Goal: Task Accomplishment & Management: Use online tool/utility

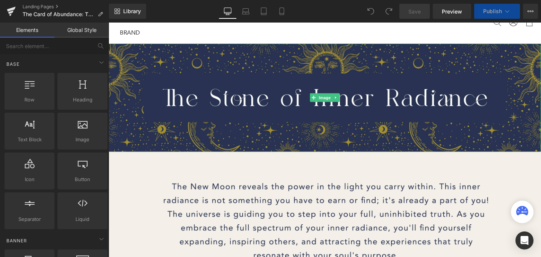
scroll to position [24, 0]
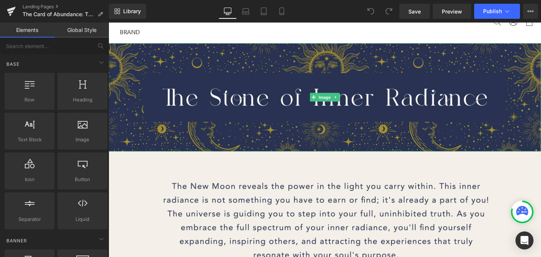
click at [315, 137] on img at bounding box center [336, 101] width 454 height 114
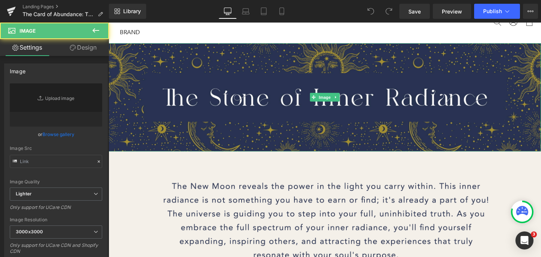
type input "[URL][DOMAIN_NAME]"
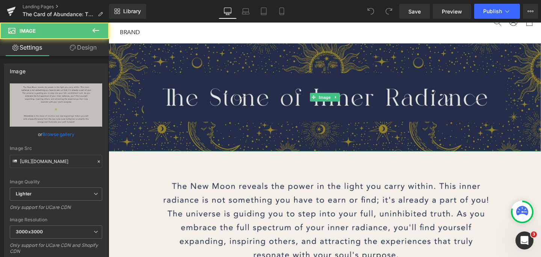
click at [298, 135] on img at bounding box center [336, 101] width 454 height 114
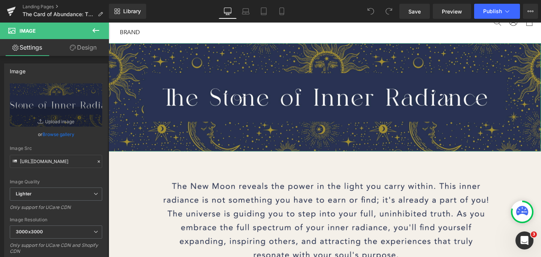
click at [87, 54] on link "Design" at bounding box center [83, 47] width 54 height 17
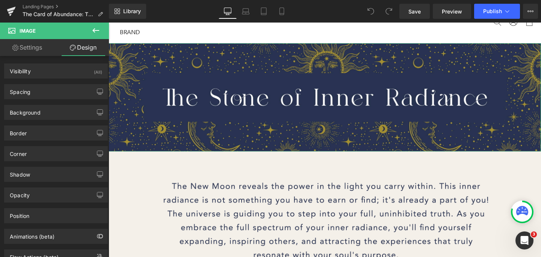
click at [42, 48] on link "Settings" at bounding box center [27, 47] width 54 height 17
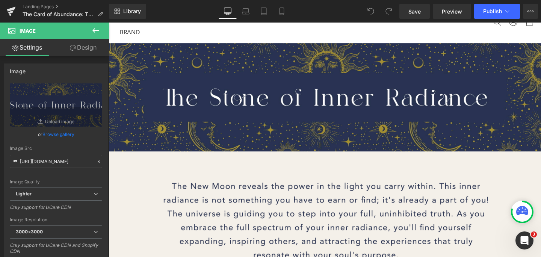
click at [18, 33] on span "Image" at bounding box center [45, 31] width 75 height 17
click at [98, 32] on icon at bounding box center [95, 30] width 9 height 9
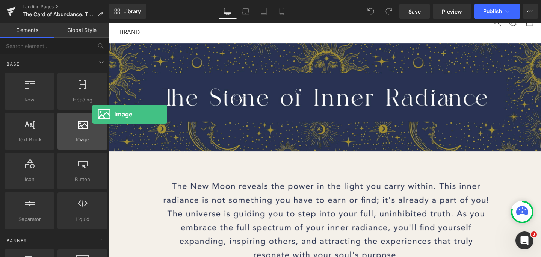
click at [92, 137] on span "Image" at bounding box center [82, 140] width 45 height 8
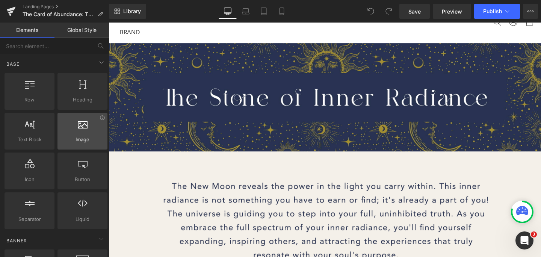
click at [81, 137] on span "Image" at bounding box center [82, 140] width 45 height 8
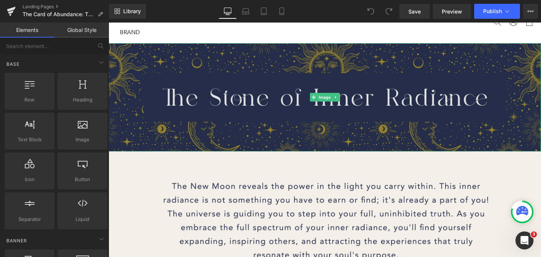
click at [139, 92] on img at bounding box center [336, 101] width 454 height 114
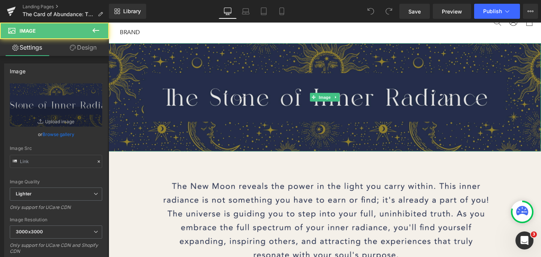
type input "[URL][DOMAIN_NAME]"
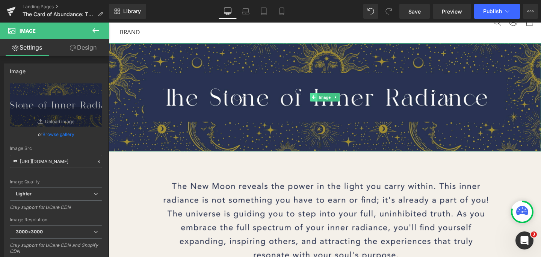
drag, startPoint x: 330, startPoint y: 99, endPoint x: 325, endPoint y: 100, distance: 5.3
click at [323, 105] on span at bounding box center [324, 100] width 8 height 9
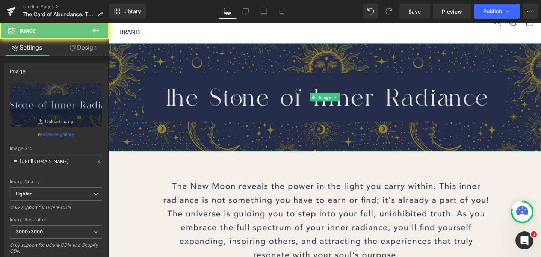
click at [365, 104] on img at bounding box center [336, 101] width 454 height 114
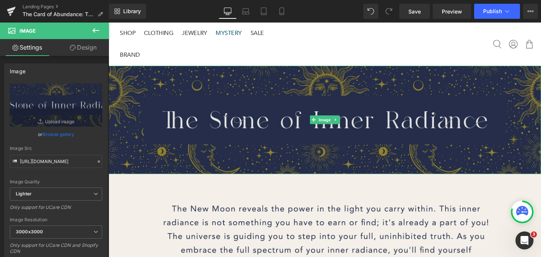
click at [281, 162] on img at bounding box center [336, 125] width 454 height 114
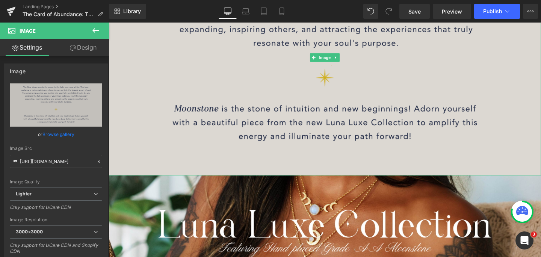
scroll to position [279, 0]
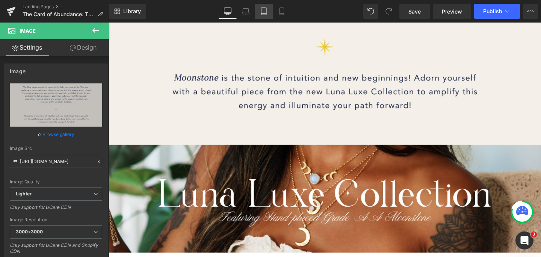
click at [267, 18] on link "Tablet" at bounding box center [264, 11] width 18 height 15
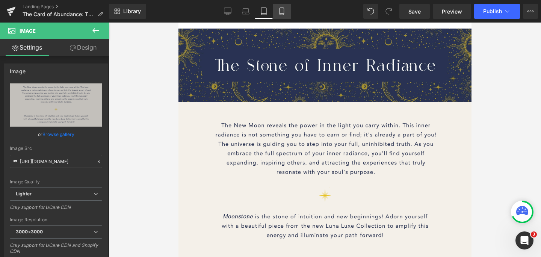
click at [281, 17] on link "Mobile" at bounding box center [282, 11] width 18 height 15
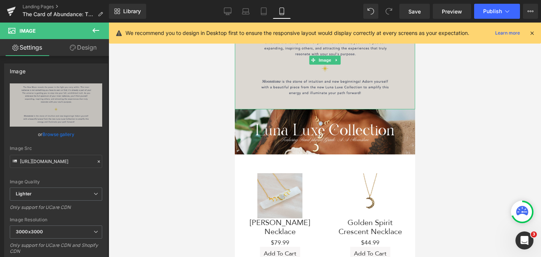
scroll to position [88, 0]
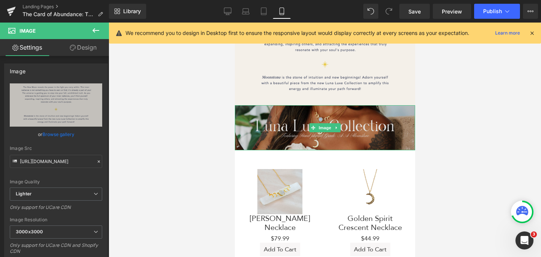
click at [331, 117] on img at bounding box center [324, 127] width 180 height 45
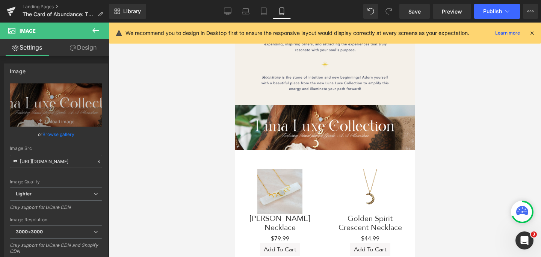
click at [425, 125] on div at bounding box center [325, 140] width 432 height 234
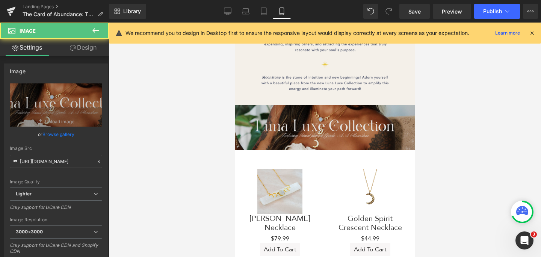
click at [403, 126] on img at bounding box center [324, 127] width 180 height 45
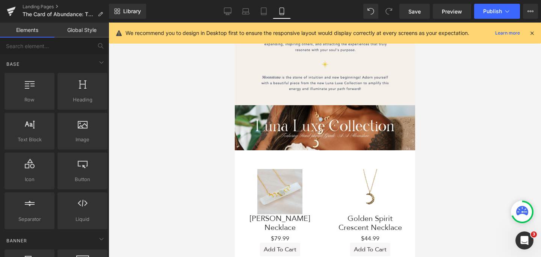
click at [429, 126] on div at bounding box center [325, 140] width 432 height 234
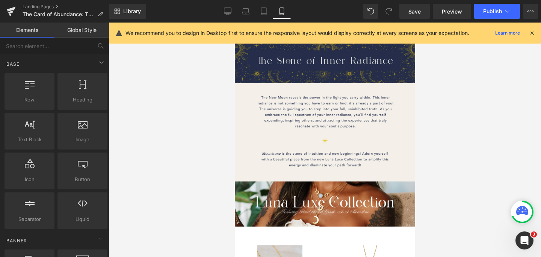
scroll to position [0, 0]
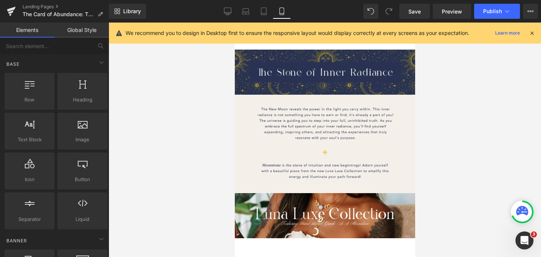
click at [430, 94] on div at bounding box center [325, 140] width 432 height 234
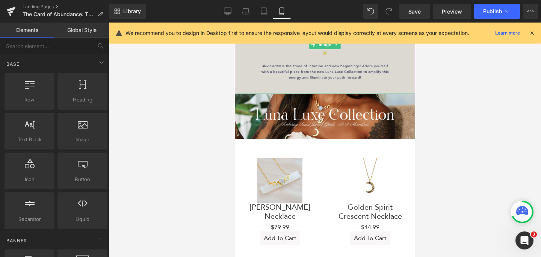
scroll to position [101, 0]
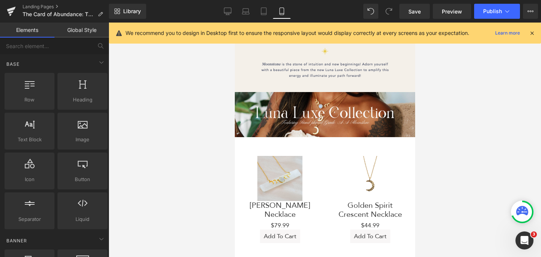
click at [344, 203] on link "Golden Spirit Crescent Necklace" at bounding box center [369, 210] width 75 height 18
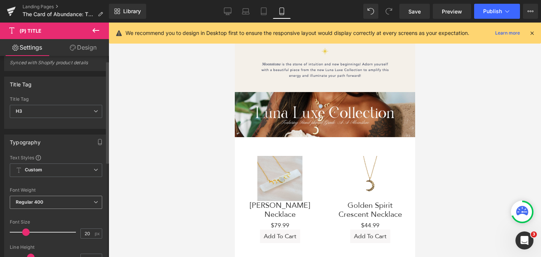
scroll to position [0, 0]
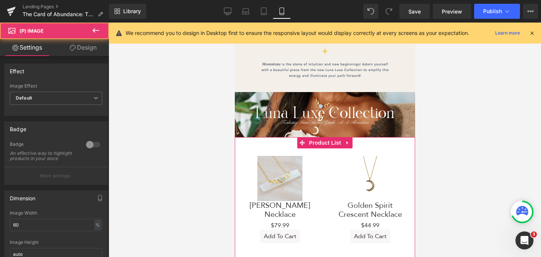
click at [344, 185] on div "Sale Off" at bounding box center [369, 178] width 75 height 45
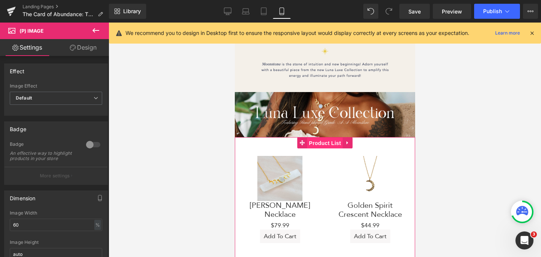
click at [323, 148] on span "Product List" at bounding box center [324, 142] width 36 height 11
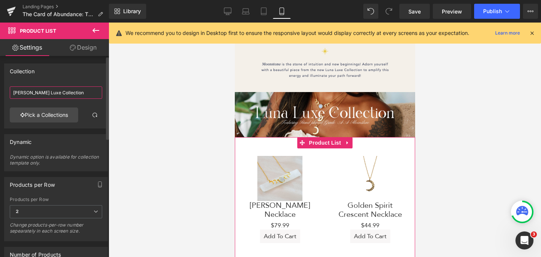
click at [48, 94] on input "[PERSON_NAME] Luxe Collection" at bounding box center [56, 92] width 92 height 12
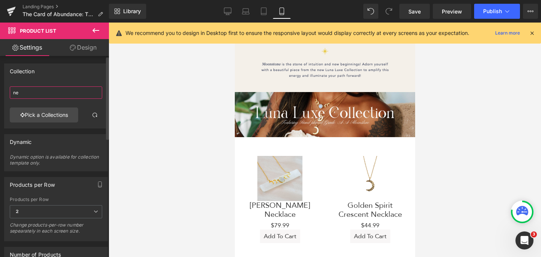
type input "n"
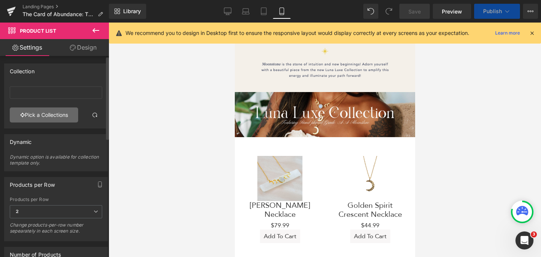
click at [61, 117] on link "Pick a Collections" at bounding box center [44, 114] width 68 height 15
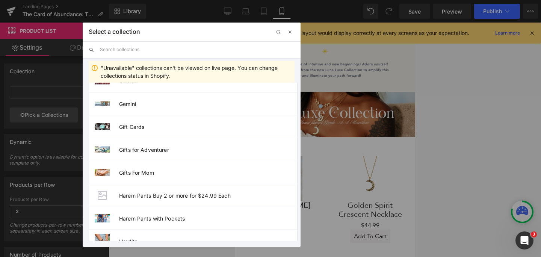
scroll to position [435, 0]
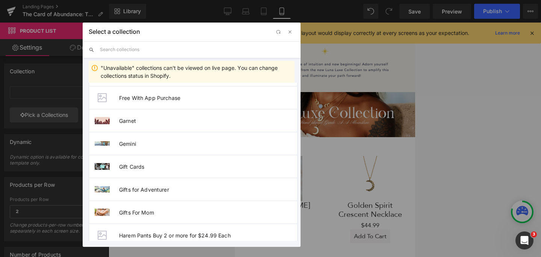
click at [125, 42] on input "text" at bounding box center [197, 49] width 194 height 17
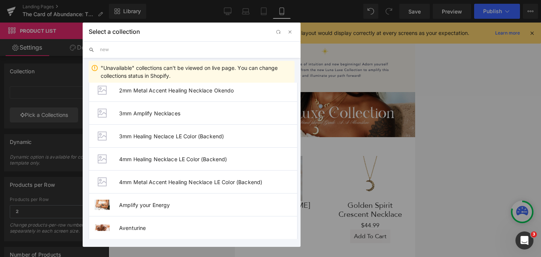
scroll to position [0, 0]
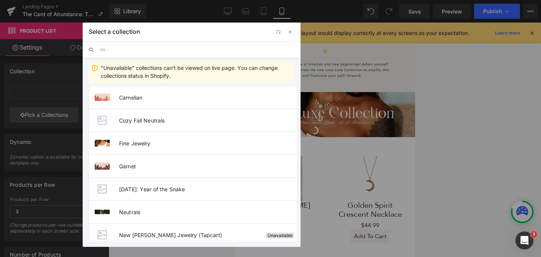
type input "n"
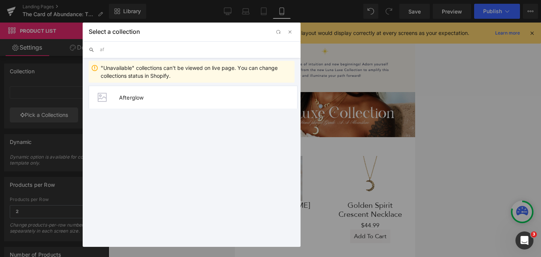
type input "a"
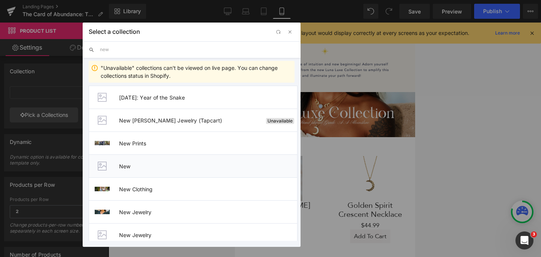
type input "new"
click at [139, 169] on li "New" at bounding box center [193, 165] width 209 height 23
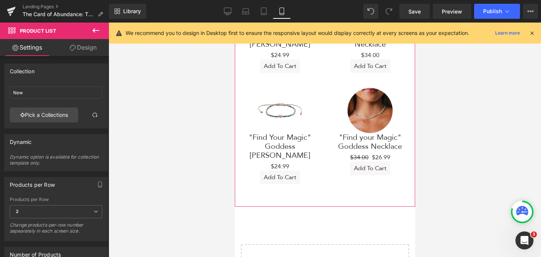
scroll to position [128, 0]
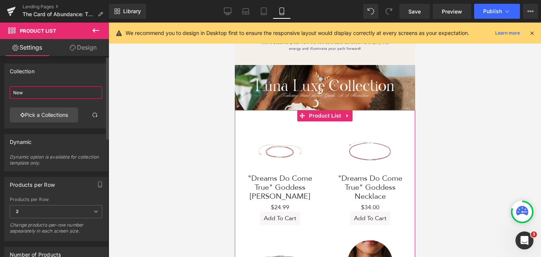
click at [47, 91] on input "New" at bounding box center [56, 92] width 92 height 12
type input "N"
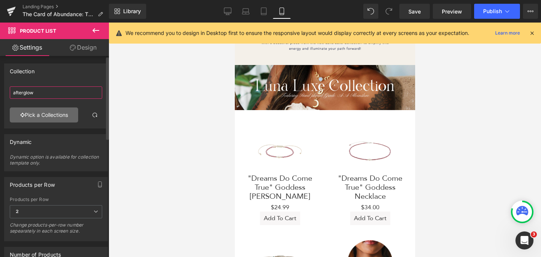
type input "afterglow"
click at [40, 115] on link "Pick a Collections" at bounding box center [44, 114] width 68 height 15
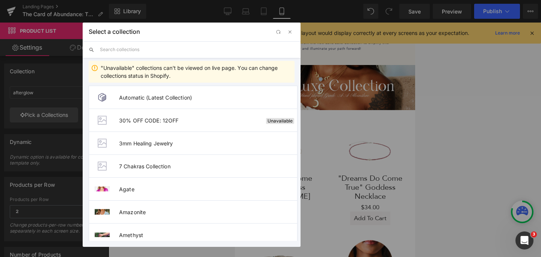
click at [146, 50] on input "text" at bounding box center [197, 49] width 194 height 17
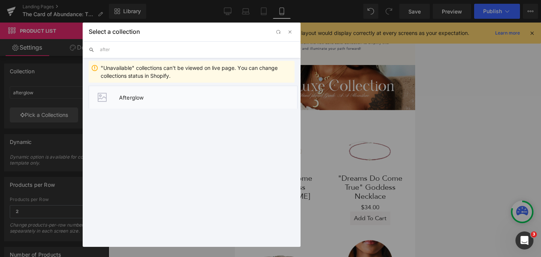
type input "after"
click at [143, 100] on li "Afterglow" at bounding box center [193, 97] width 209 height 23
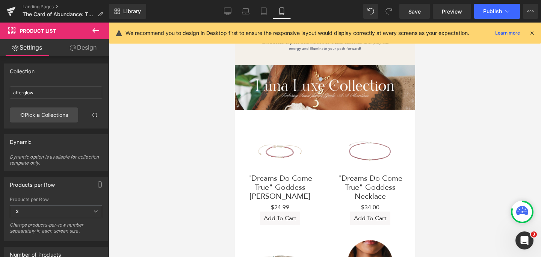
type input "Afterglow"
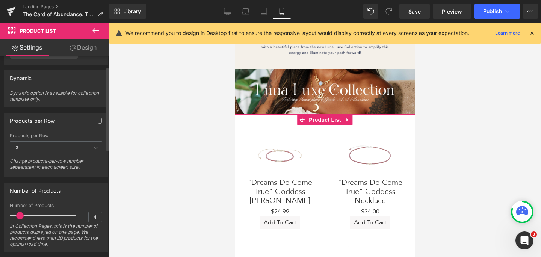
scroll to position [88, 0]
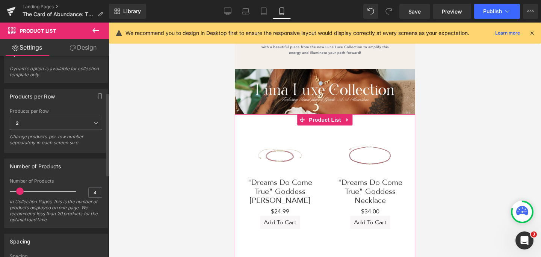
click at [56, 129] on span "2" at bounding box center [56, 123] width 92 height 13
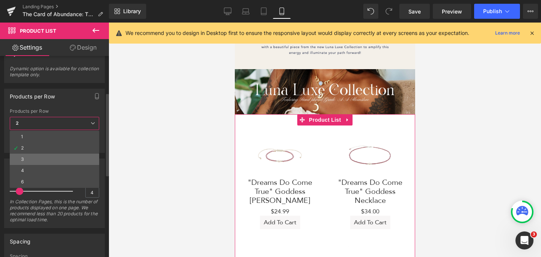
click at [55, 164] on li "3" at bounding box center [54, 159] width 89 height 11
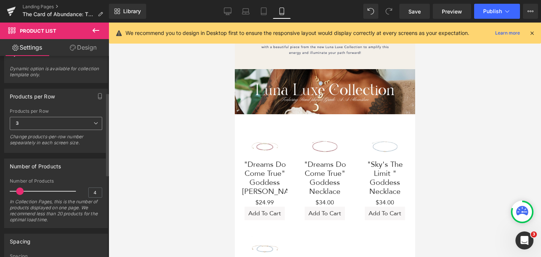
click at [54, 126] on span "3" at bounding box center [56, 123] width 92 height 13
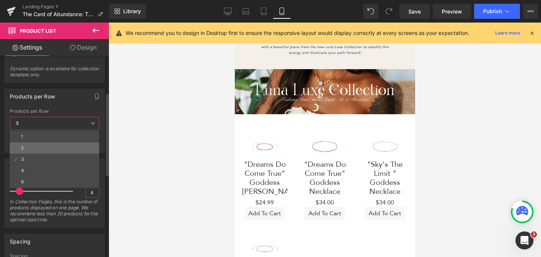
click at [54, 144] on li "2" at bounding box center [54, 147] width 89 height 11
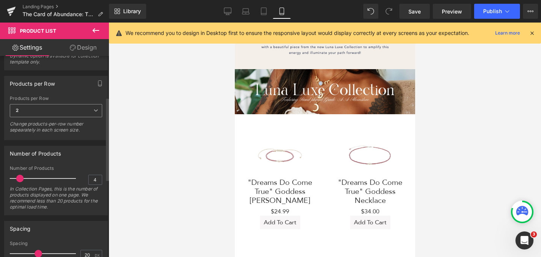
scroll to position [101, 0]
type input "12"
drag, startPoint x: 18, startPoint y: 176, endPoint x: 35, endPoint y: 178, distance: 16.6
click at [35, 178] on span at bounding box center [37, 178] width 8 height 8
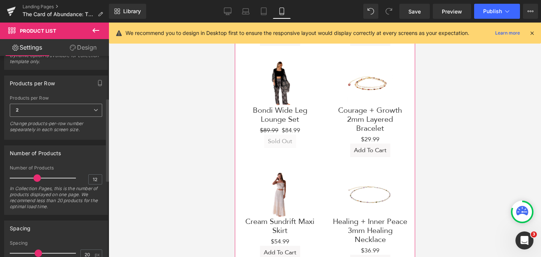
scroll to position [0, 0]
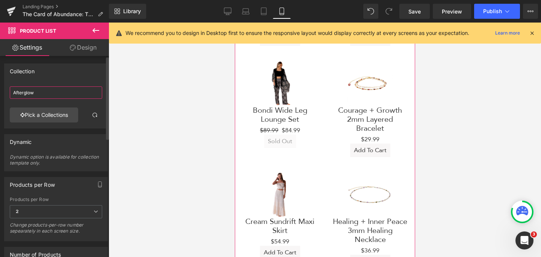
click at [45, 92] on input "Afterglow" at bounding box center [56, 92] width 92 height 12
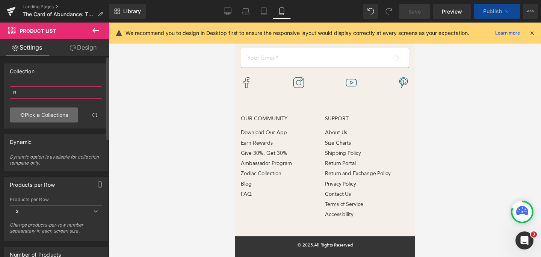
type input "R"
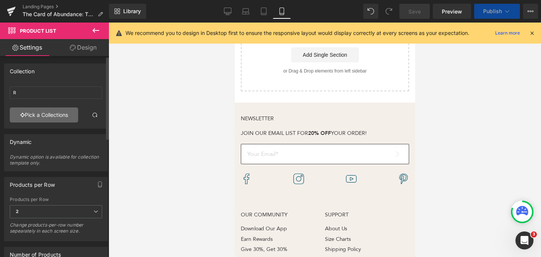
click at [49, 108] on link "Pick a Collections" at bounding box center [44, 114] width 68 height 15
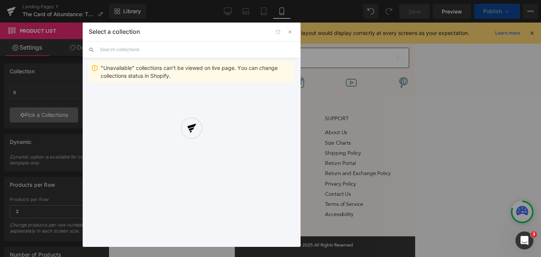
scroll to position [623, 0]
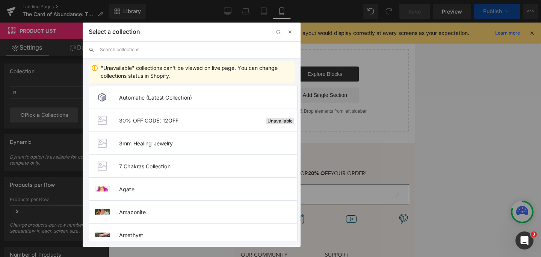
click at [132, 48] on input "text" at bounding box center [197, 49] width 194 height 17
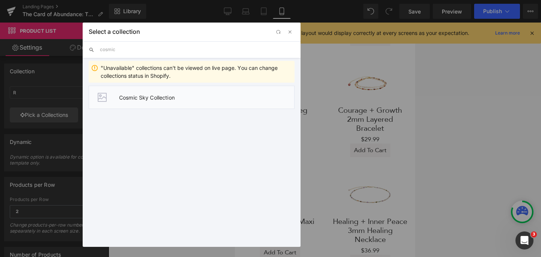
type input "cosmic"
click at [151, 103] on li "Cosmic Sky Collection" at bounding box center [192, 97] width 206 height 23
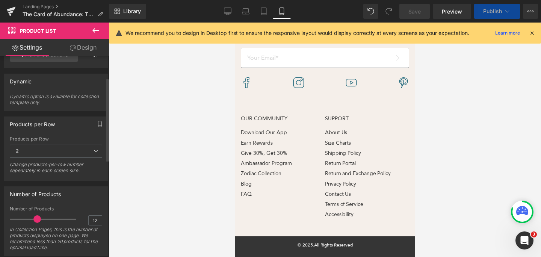
scroll to position [74, 0]
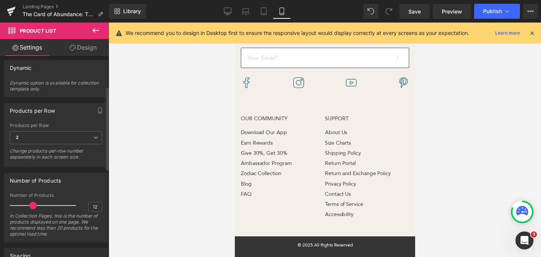
drag, startPoint x: 36, startPoint y: 208, endPoint x: 31, endPoint y: 207, distance: 4.9
click at [31, 207] on span at bounding box center [33, 206] width 8 height 8
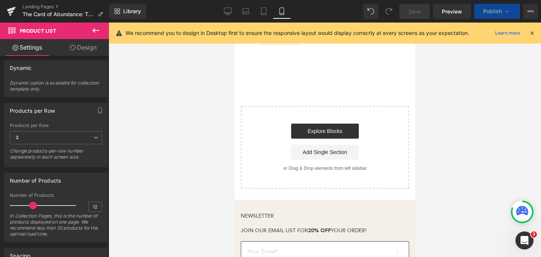
scroll to position [795, 0]
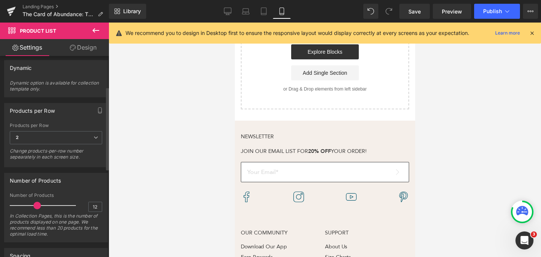
click at [34, 204] on span at bounding box center [37, 206] width 8 height 8
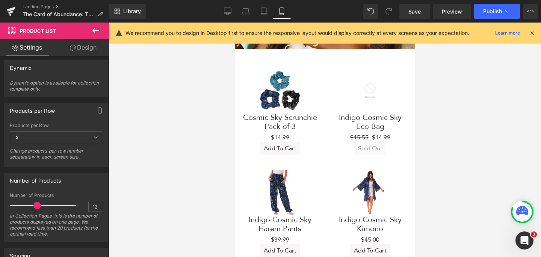
scroll to position [152, 0]
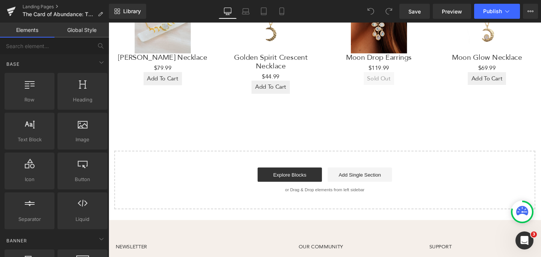
scroll to position [431, 0]
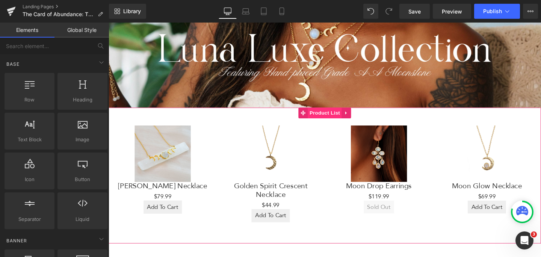
click at [333, 119] on span "Product List" at bounding box center [336, 117] width 36 height 11
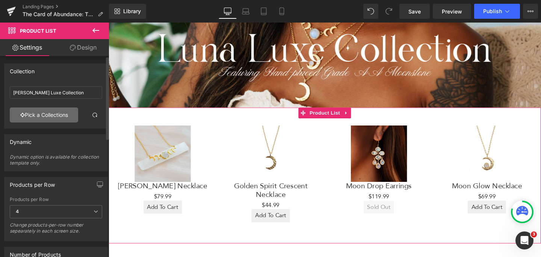
click at [34, 112] on link "Pick a Collections" at bounding box center [44, 114] width 68 height 15
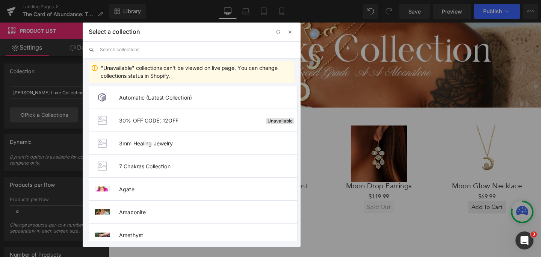
click at [147, 45] on input "text" at bounding box center [197, 49] width 194 height 17
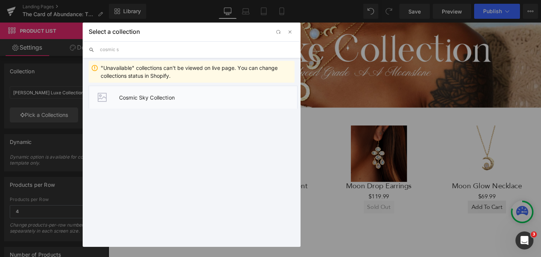
type input "cosmic s"
click at [160, 93] on li "Cosmic Sky Collection" at bounding box center [193, 97] width 209 height 23
type input "Cosmic Sky Collection"
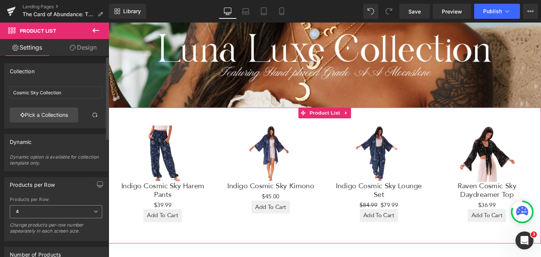
click at [55, 214] on span "4" at bounding box center [56, 211] width 92 height 13
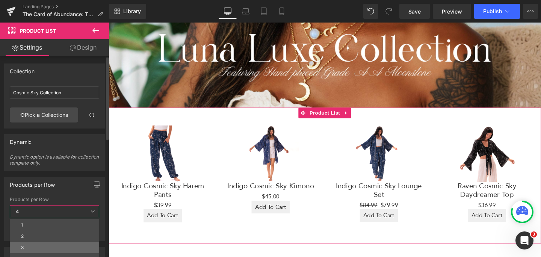
click at [44, 246] on li "3" at bounding box center [54, 247] width 89 height 11
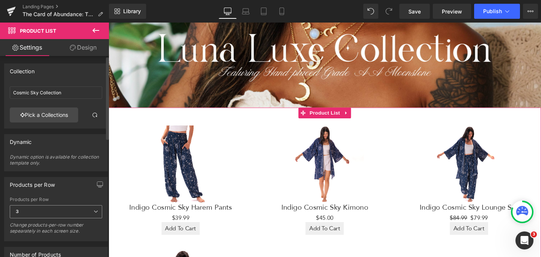
click at [41, 212] on span "3" at bounding box center [56, 211] width 92 height 13
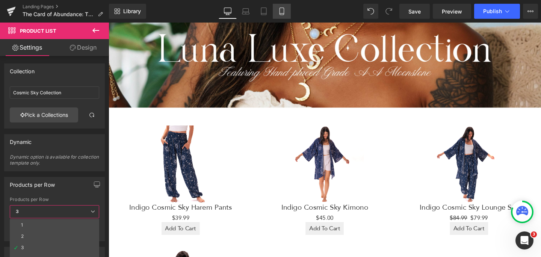
click at [280, 16] on link "Mobile" at bounding box center [282, 11] width 18 height 15
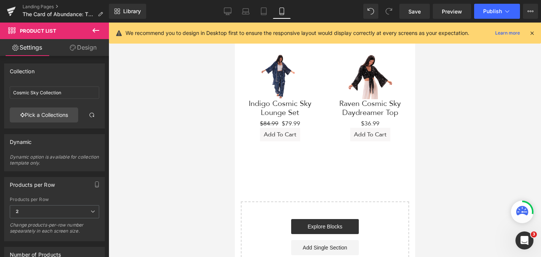
scroll to position [315, 0]
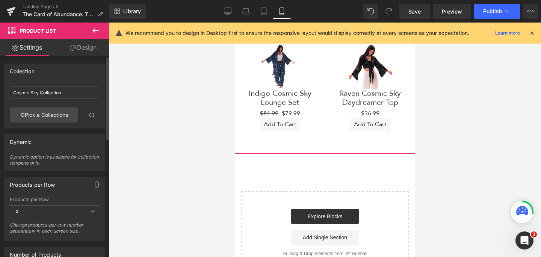
click at [65, 173] on div "Products per Row 1 2 3 4 6 Products per Row 2 1 2 3 4 6 Change products-per-row…" at bounding box center [54, 206] width 109 height 70
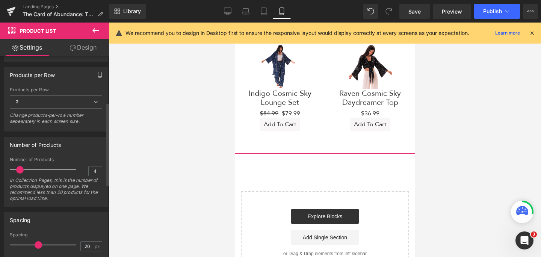
scroll to position [121, 0]
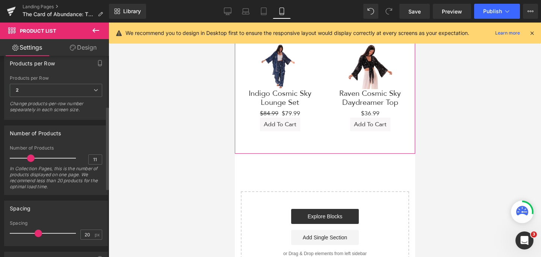
type input "12"
drag, startPoint x: 19, startPoint y: 158, endPoint x: 36, endPoint y: 158, distance: 17.3
click at [36, 158] on span at bounding box center [37, 158] width 8 height 8
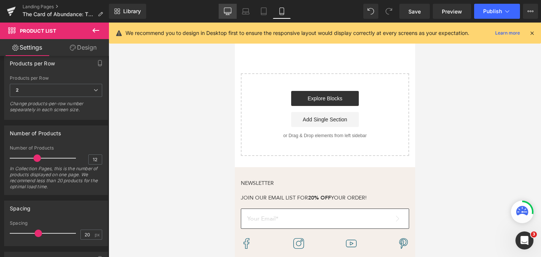
click at [230, 13] on icon at bounding box center [228, 12] width 8 height 8
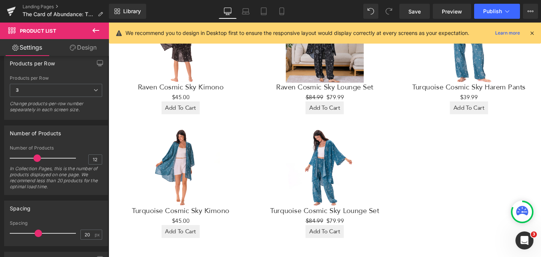
scroll to position [829, 0]
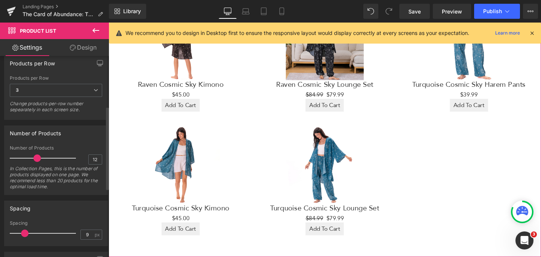
drag, startPoint x: 36, startPoint y: 235, endPoint x: 23, endPoint y: 234, distance: 13.3
click at [23, 234] on span at bounding box center [25, 233] width 8 height 8
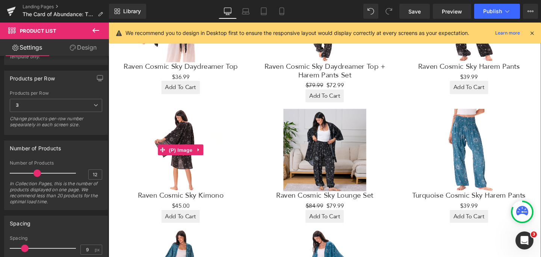
scroll to position [722, 0]
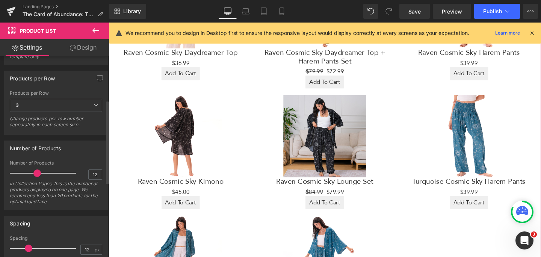
type input "11"
click at [28, 249] on span at bounding box center [28, 248] width 8 height 8
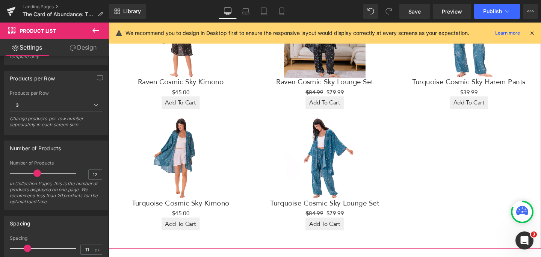
scroll to position [835, 0]
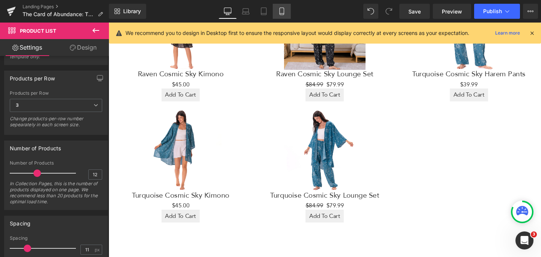
click at [282, 9] on icon at bounding box center [282, 12] width 8 height 8
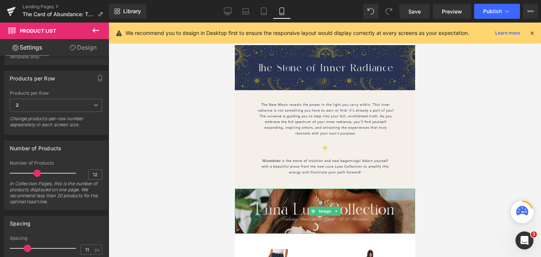
scroll to position [0, 0]
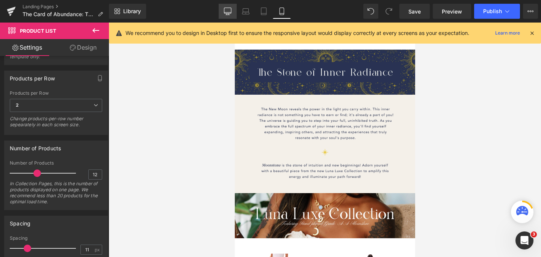
click at [226, 12] on icon at bounding box center [227, 12] width 7 height 0
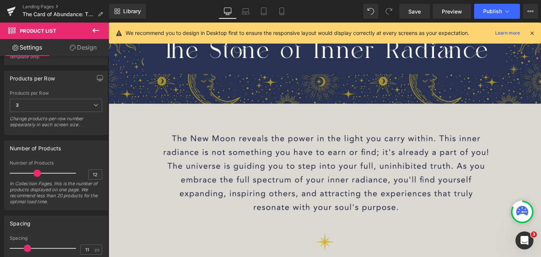
scroll to position [73, 0]
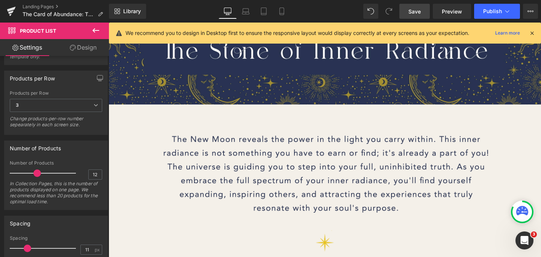
click at [416, 10] on span "Save" at bounding box center [414, 12] width 12 height 8
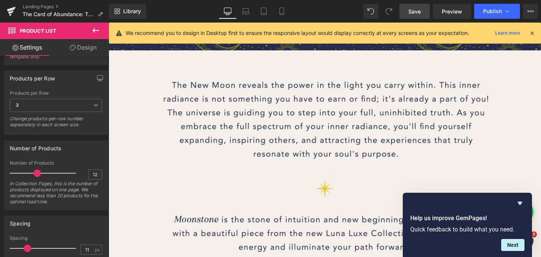
scroll to position [130, 0]
